Goal: Find specific page/section: Find specific page/section

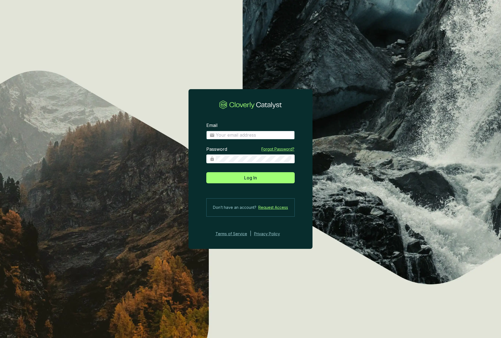
click at [234, 135] on input "Email" at bounding box center [254, 135] width 76 height 6
click at [0, 338] on com-1password-button at bounding box center [0, 338] width 0 height 0
type input "[EMAIL_ADDRESS][DOMAIN_NAME]"
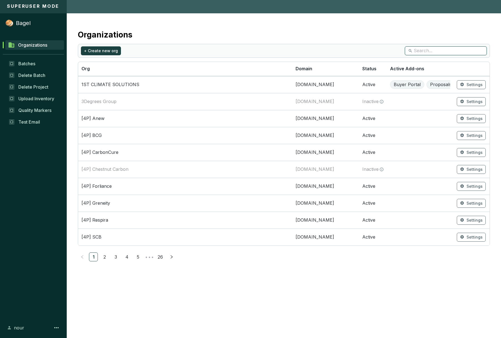
click at [435, 52] on input "search" at bounding box center [446, 51] width 65 height 6
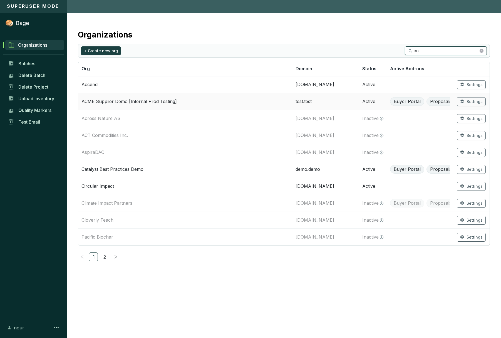
type input "ac"
click at [153, 98] on td "ACME Supplier Demo [Internal Prod Testing]" at bounding box center [185, 101] width 214 height 17
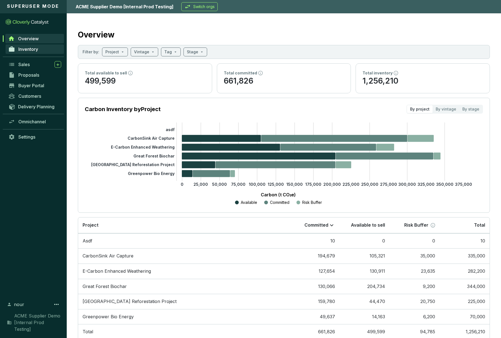
click at [26, 51] on span "Inventory" at bounding box center [28, 49] width 20 height 6
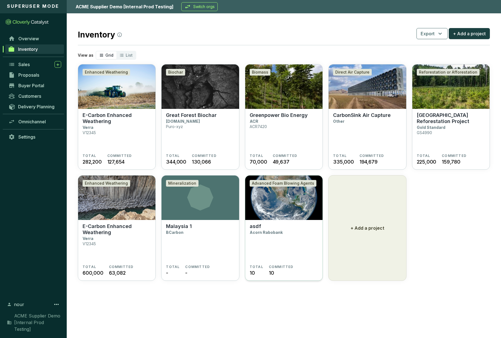
click at [287, 230] on section "asdf Acorn Rabobank" at bounding box center [284, 244] width 68 height 41
